Goal: Task Accomplishment & Management: Complete application form

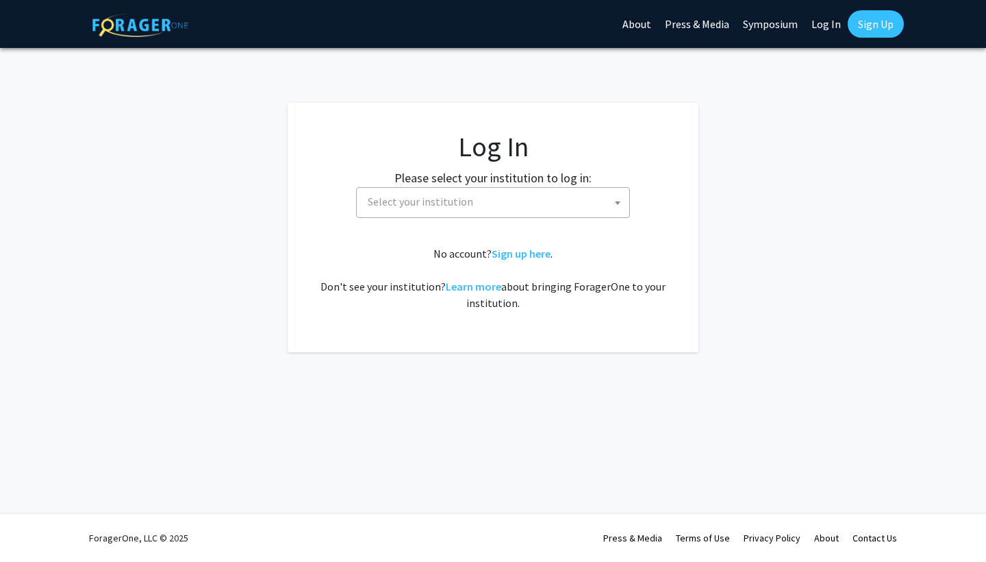
select select
click at [472, 209] on span "Select your institution" at bounding box center [495, 202] width 267 height 28
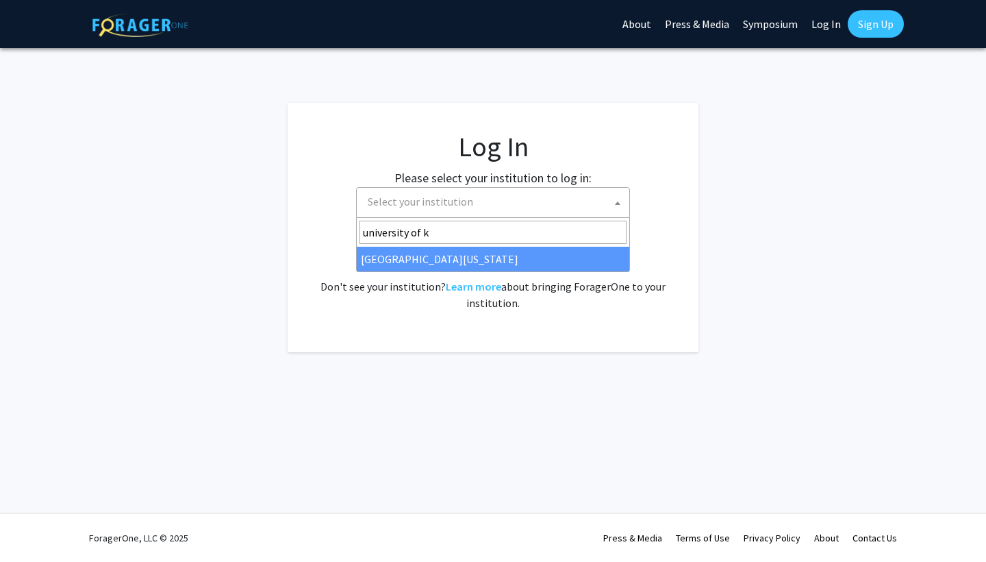
type input "university of k"
select select "13"
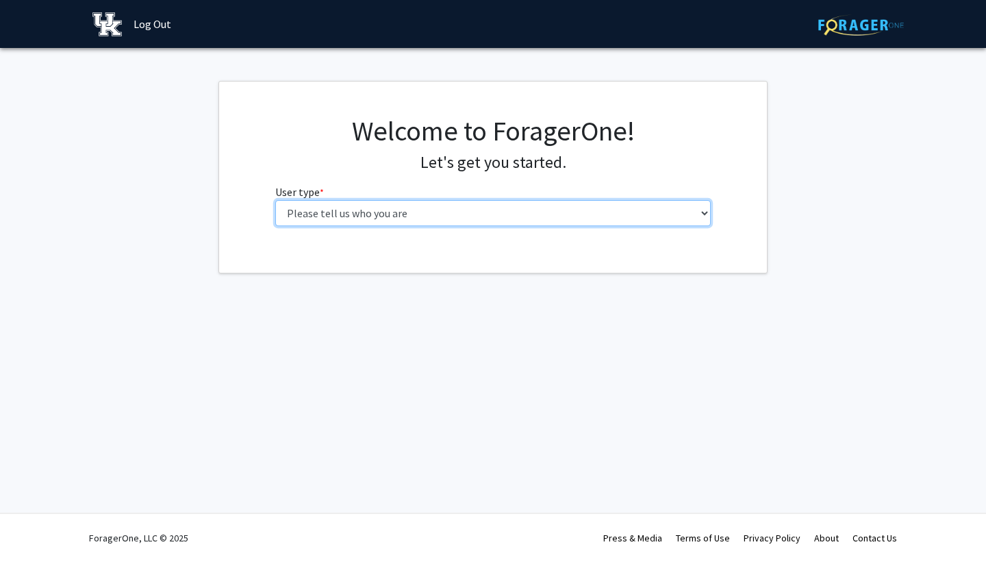
select select "1: undergrad"
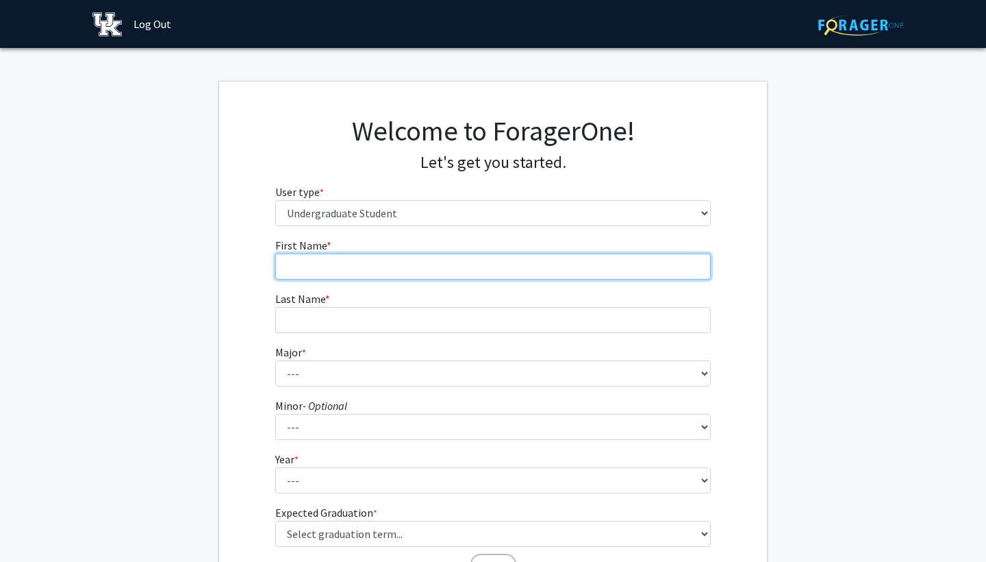
click at [462, 273] on input "First Name * required" at bounding box center [493, 266] width 436 height 26
type input "Makayla"
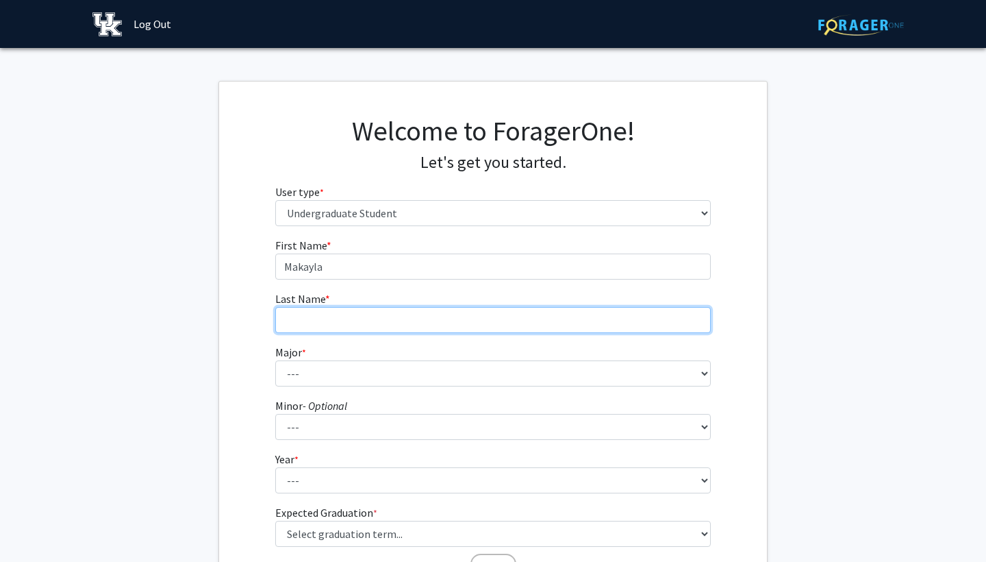
click at [394, 323] on input "Last Name * required" at bounding box center [493, 320] width 436 height 26
type input "Risner"
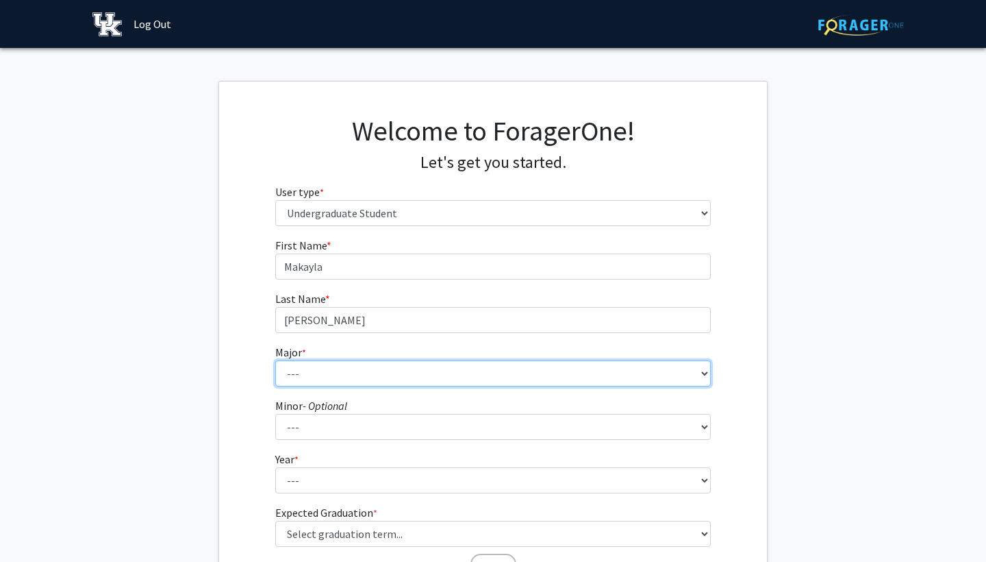
select select "104: 941"
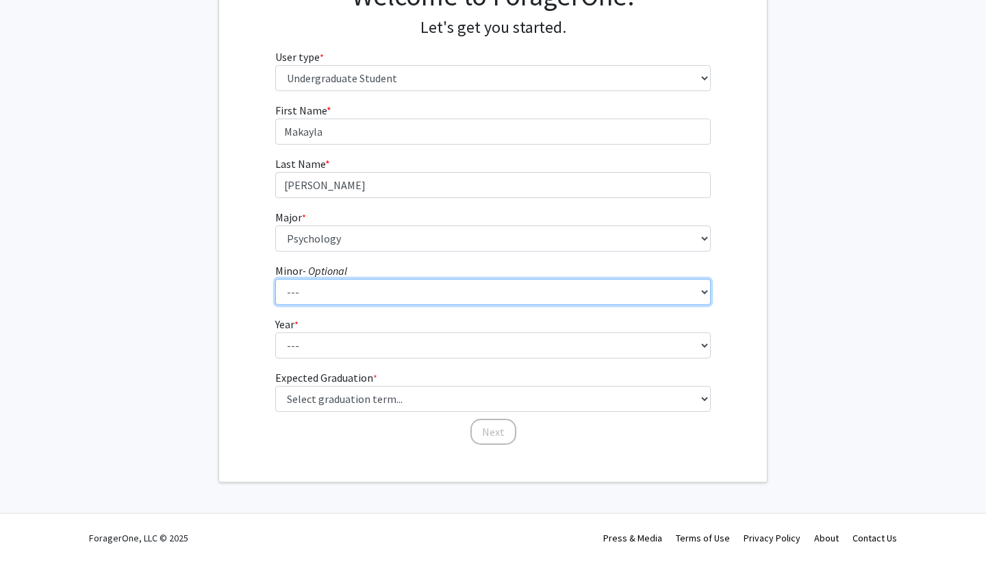
scroll to position [134, 0]
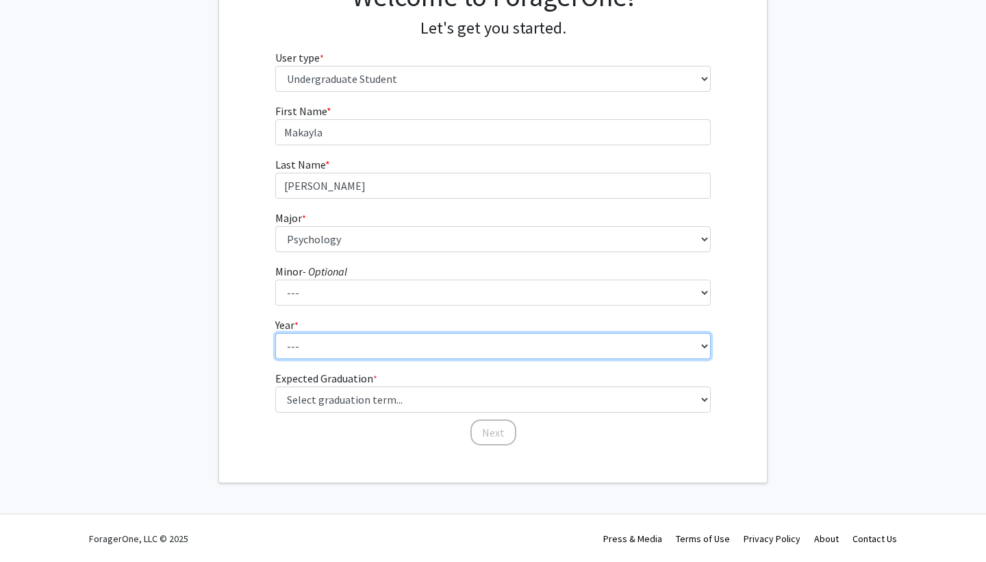
select select "4: senior"
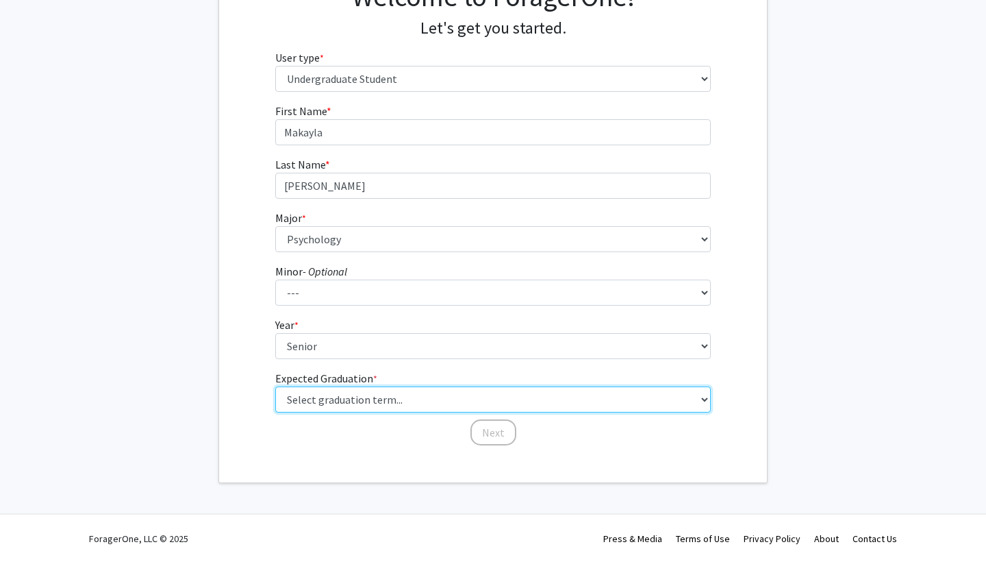
select select "5: spring_2026"
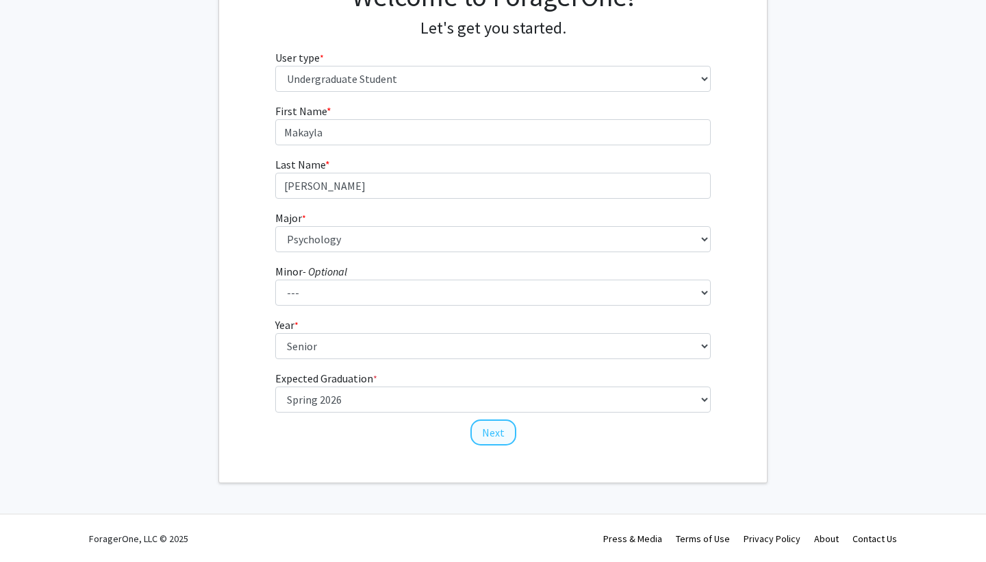
click at [484, 437] on button "Next" at bounding box center [494, 432] width 46 height 26
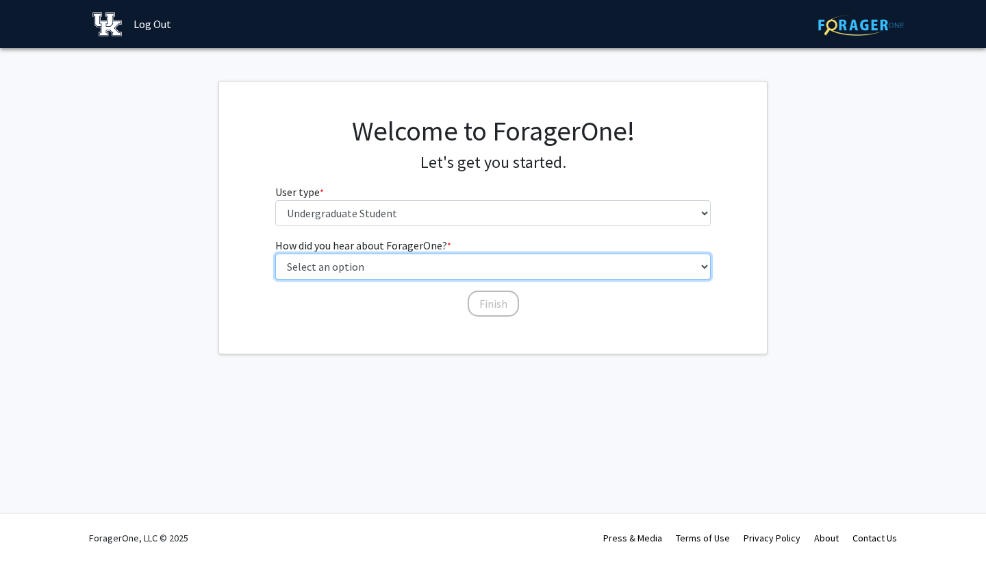
select select "2: faculty_recommendation"
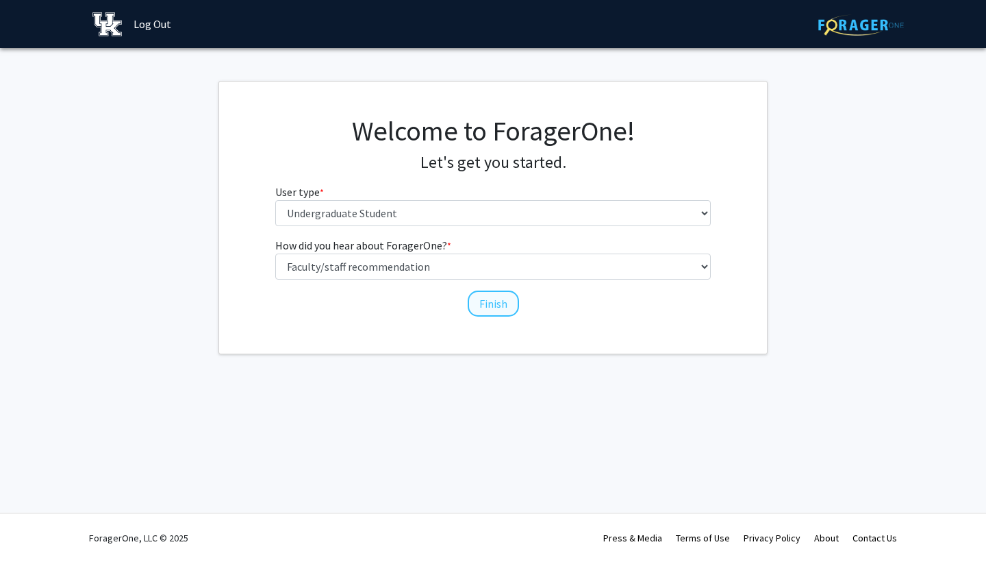
click at [496, 300] on button "Finish" at bounding box center [493, 303] width 51 height 26
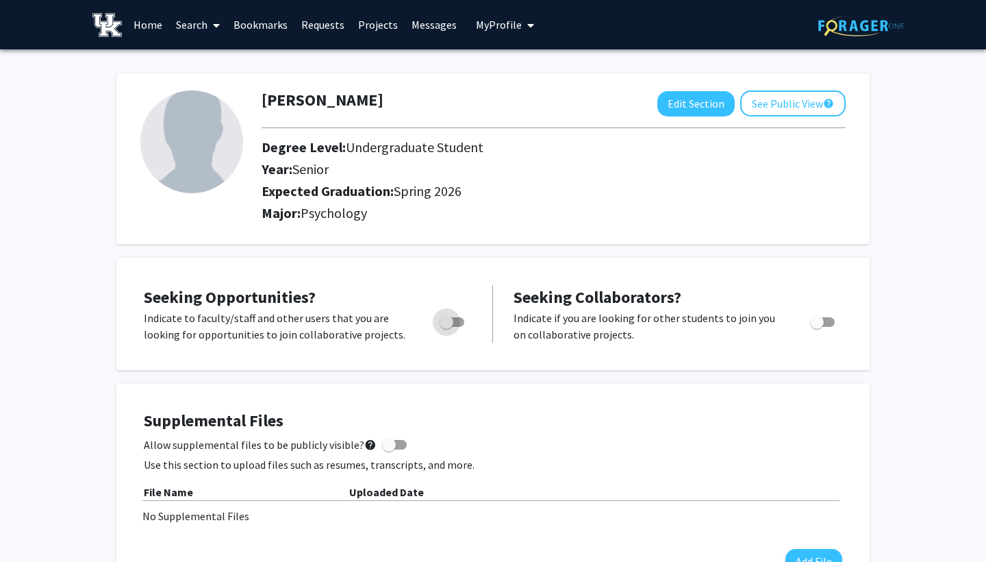
click at [453, 319] on span "Toggle" at bounding box center [447, 322] width 14 height 14
click at [447, 327] on input "Are you actively seeking opportunities?" at bounding box center [446, 327] width 1 height 1
checkbox input "true"
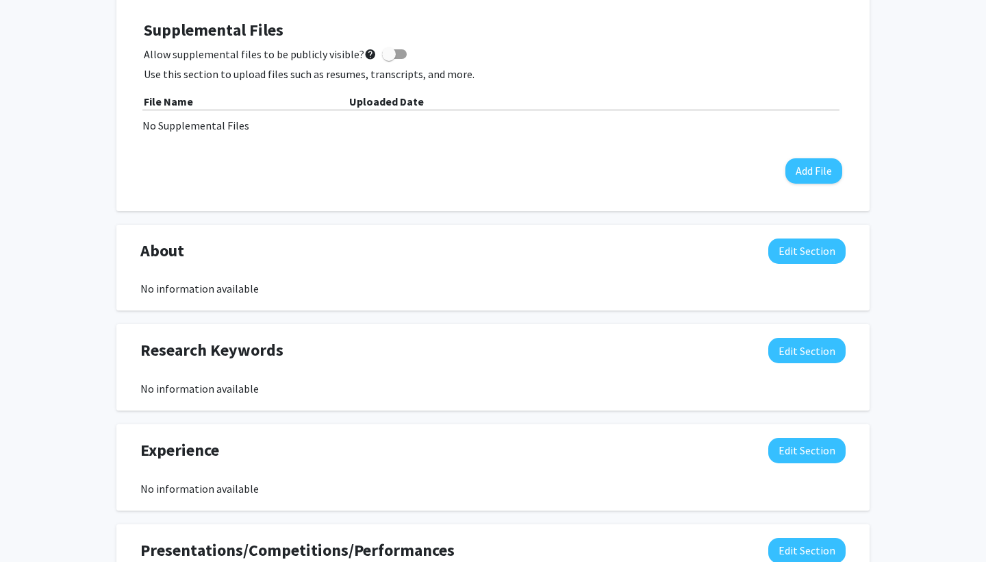
scroll to position [401, 0]
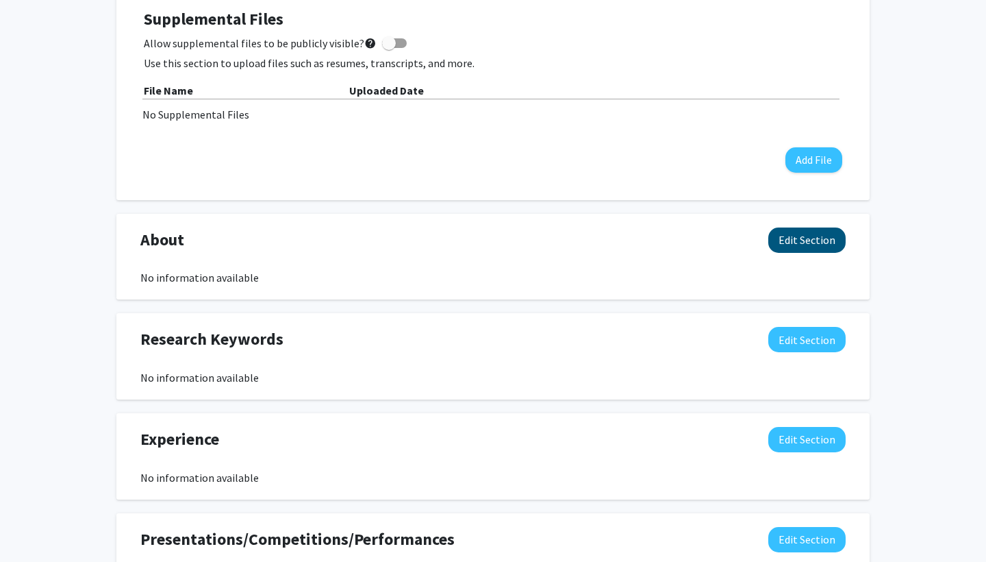
click at [791, 237] on button "Edit Section" at bounding box center [807, 239] width 77 height 25
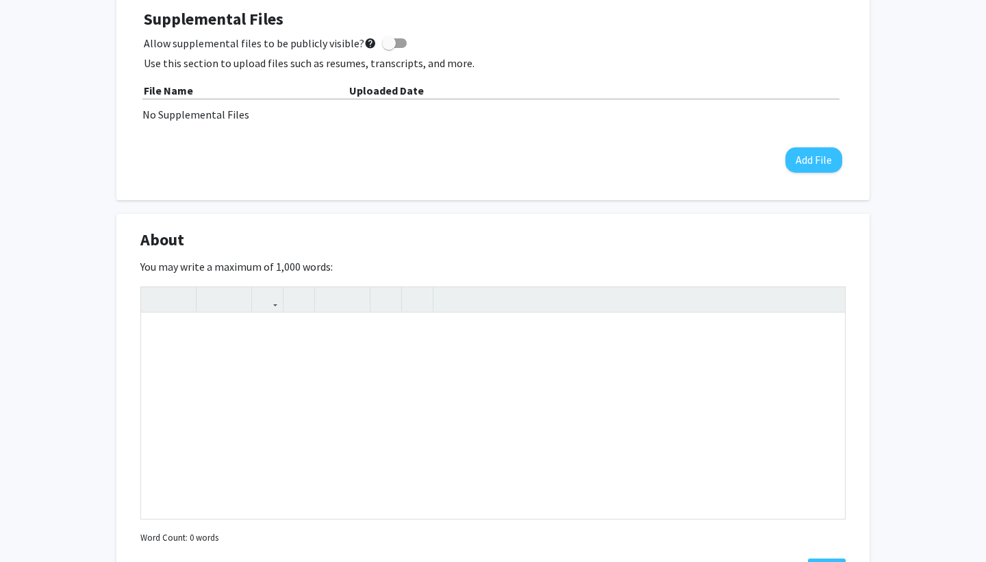
click at [895, 225] on div "Makayla Risner Edit Section See Public View help Degree Level: Undergraduate St…" at bounding box center [493, 394] width 986 height 1493
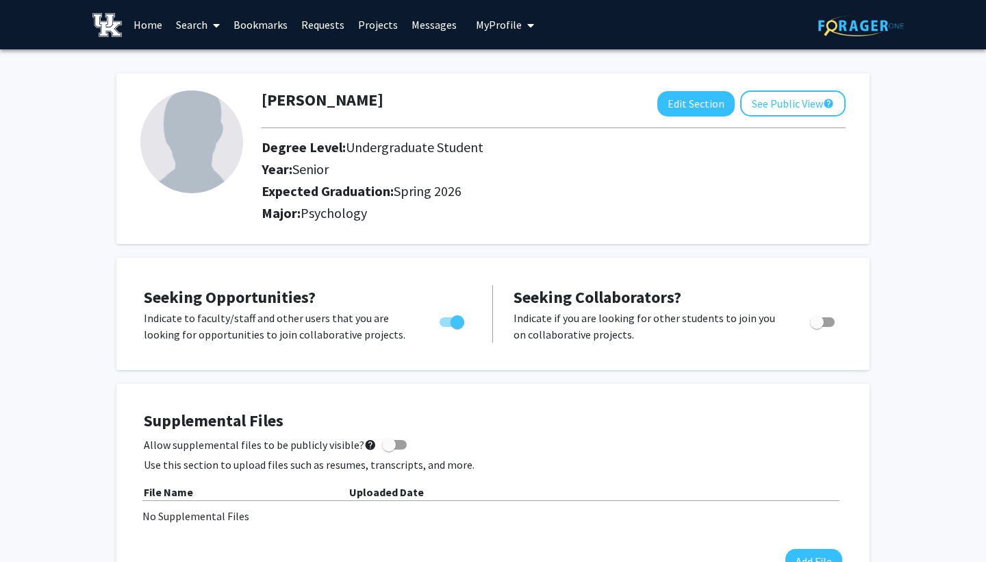
scroll to position [0, 0]
click at [380, 25] on link "Projects" at bounding box center [377, 25] width 53 height 48
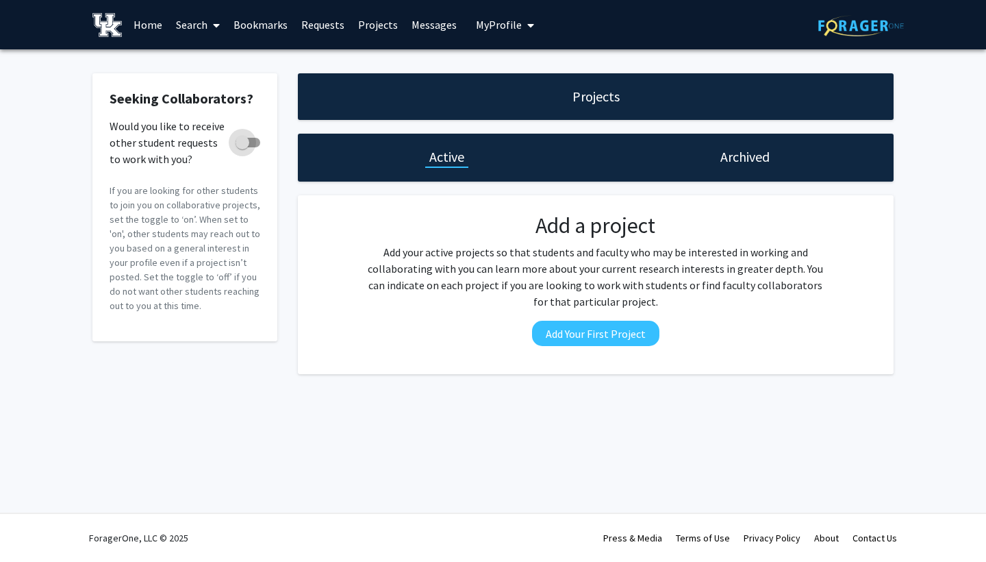
click at [256, 143] on span at bounding box center [248, 143] width 25 height 10
click at [243, 147] on input "Would you like to receive other student requests to work with you?" at bounding box center [242, 147] width 1 height 1
checkbox input "true"
click at [419, 25] on link "Messages" at bounding box center [434, 25] width 59 height 48
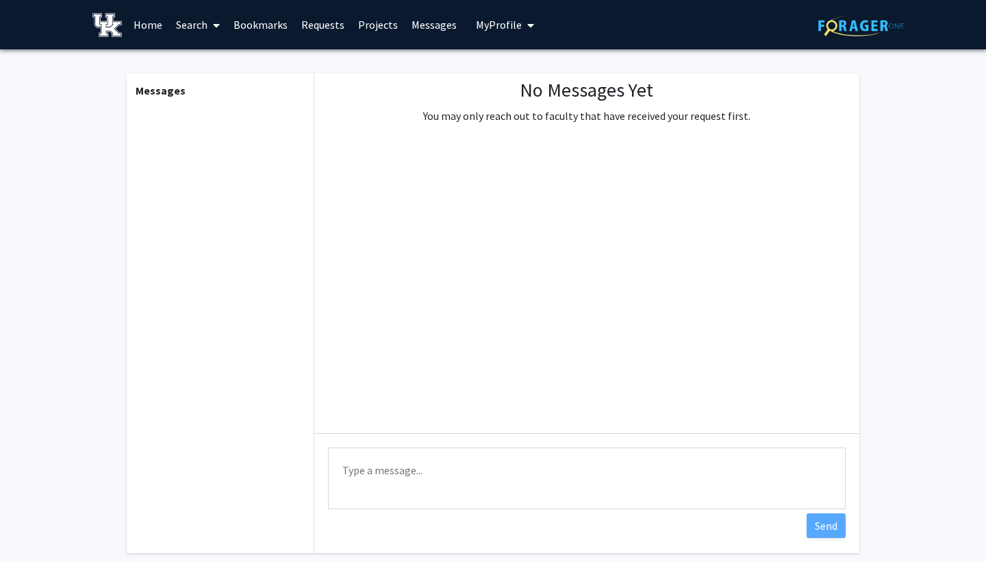
click at [377, 29] on link "Projects" at bounding box center [377, 25] width 53 height 48
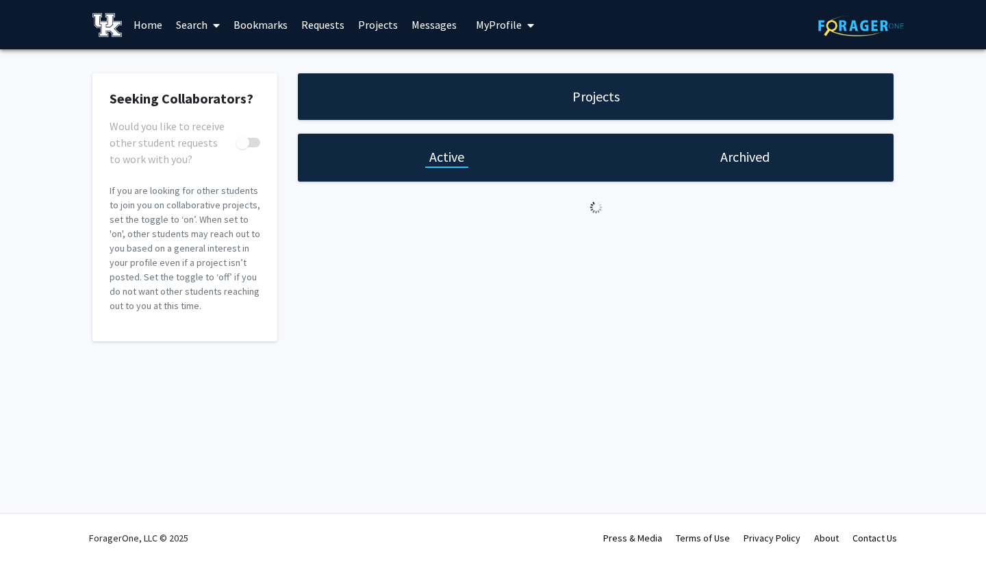
checkbox input "true"
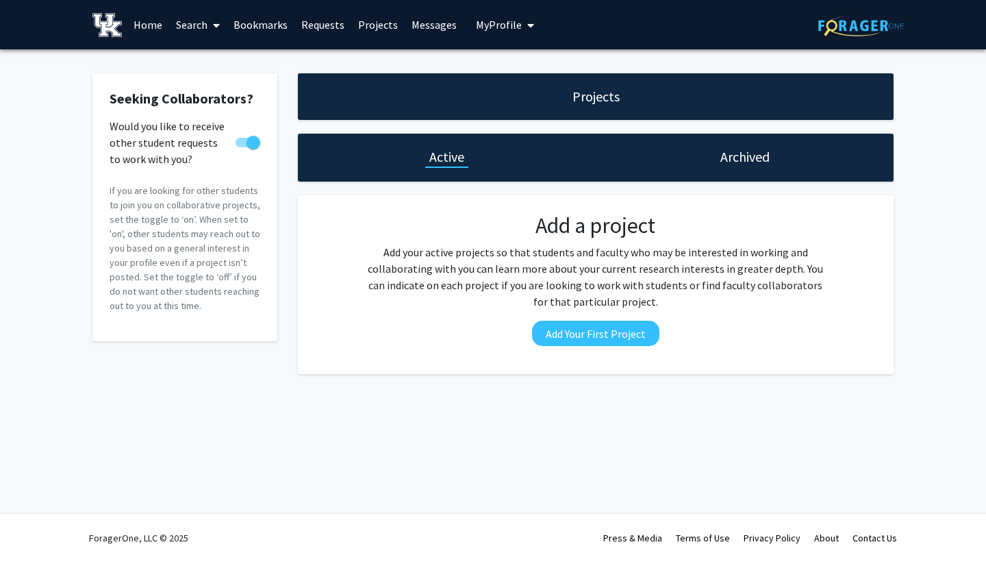
click at [321, 28] on link "Requests" at bounding box center [323, 25] width 57 height 48
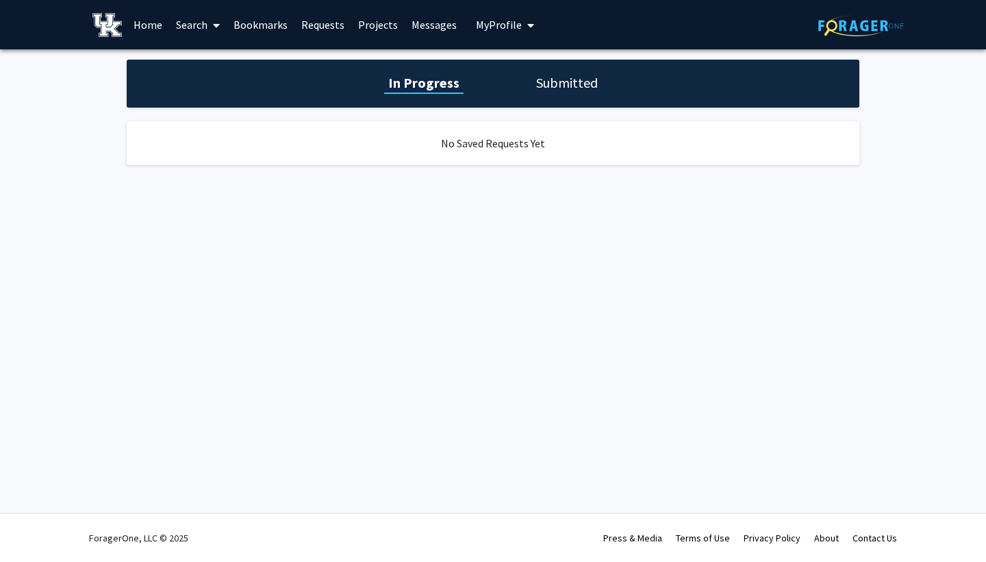
click at [277, 27] on link "Bookmarks" at bounding box center [261, 25] width 68 height 48
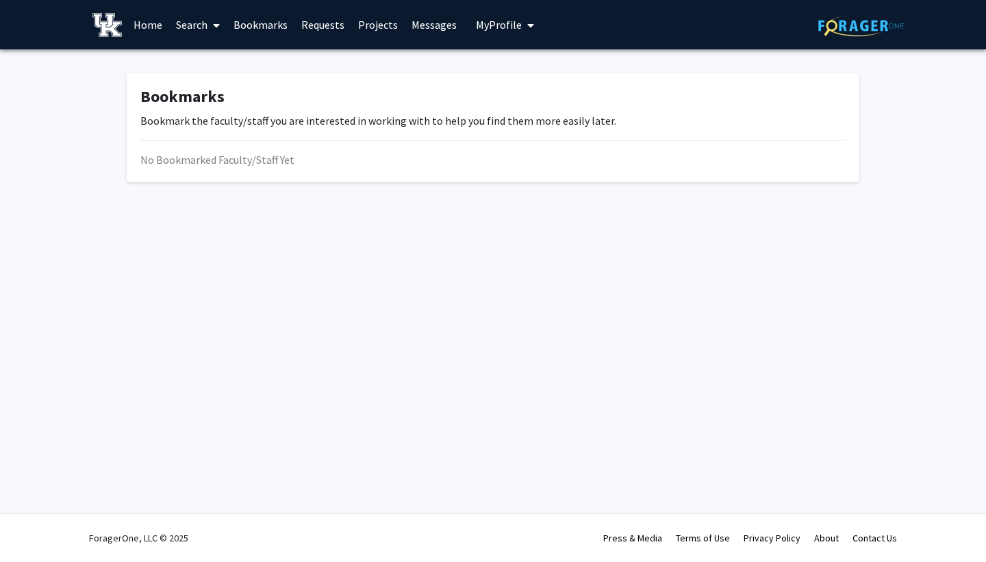
click at [206, 28] on link "Search" at bounding box center [198, 25] width 58 height 48
click at [149, 24] on link "Home" at bounding box center [148, 25] width 42 height 48
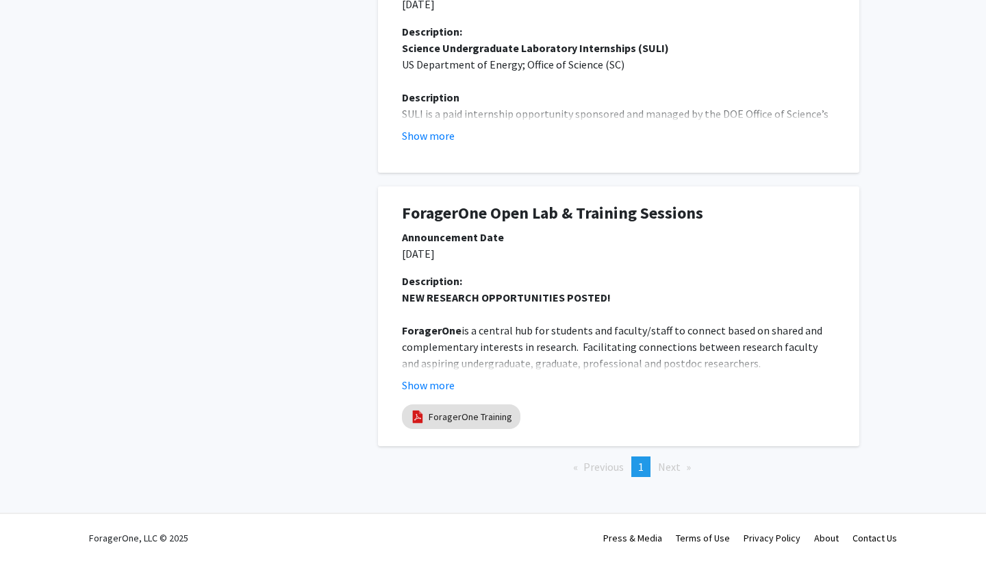
scroll to position [772, 0]
click at [669, 466] on span "Next page" at bounding box center [669, 467] width 23 height 14
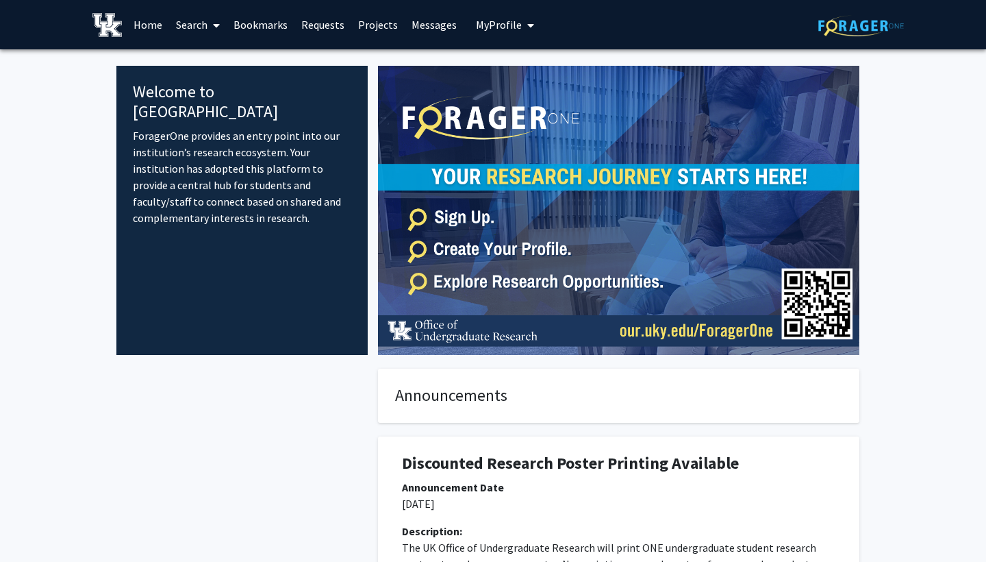
scroll to position [0, 0]
